Goal: Find specific page/section: Find specific page/section

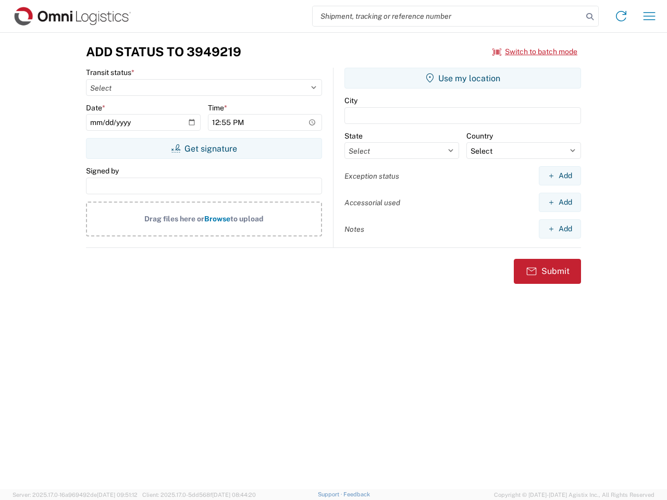
click at [447, 16] on input "search" at bounding box center [448, 16] width 270 height 20
click at [590, 17] on icon at bounding box center [589, 16] width 15 height 15
click at [621, 16] on icon at bounding box center [621, 16] width 17 height 17
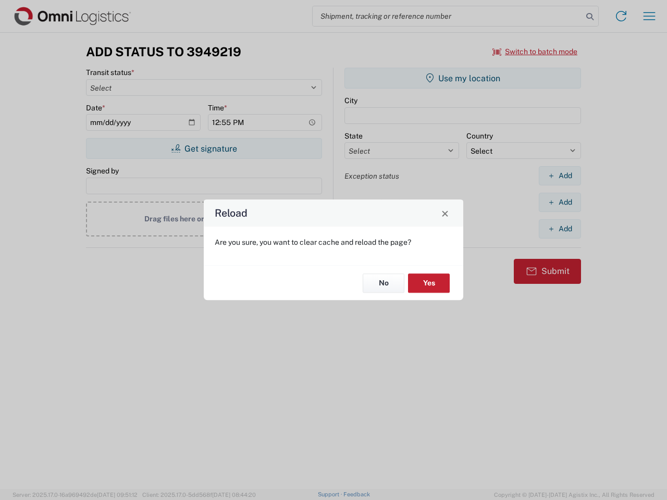
click at [649, 16] on div "Reload Are you sure, you want to clear cache and reload the page? No Yes" at bounding box center [333, 250] width 667 height 500
click at [535, 52] on div "Reload Are you sure, you want to clear cache and reload the page? No Yes" at bounding box center [333, 250] width 667 height 500
click at [204, 148] on div "Reload Are you sure, you want to clear cache and reload the page? No Yes" at bounding box center [333, 250] width 667 height 500
click at [463, 78] on div "Reload Are you sure, you want to clear cache and reload the page? No Yes" at bounding box center [333, 250] width 667 height 500
click at [559, 176] on div "Reload Are you sure, you want to clear cache and reload the page? No Yes" at bounding box center [333, 250] width 667 height 500
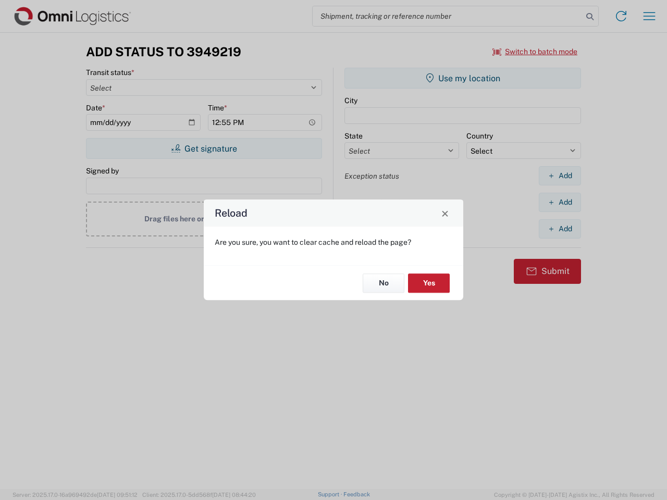
click at [559, 202] on div "Reload Are you sure, you want to clear cache and reload the page? No Yes" at bounding box center [333, 250] width 667 height 500
click at [559, 229] on div "Reload Are you sure, you want to clear cache and reload the page? No Yes" at bounding box center [333, 250] width 667 height 500
